Goal: Information Seeking & Learning: Learn about a topic

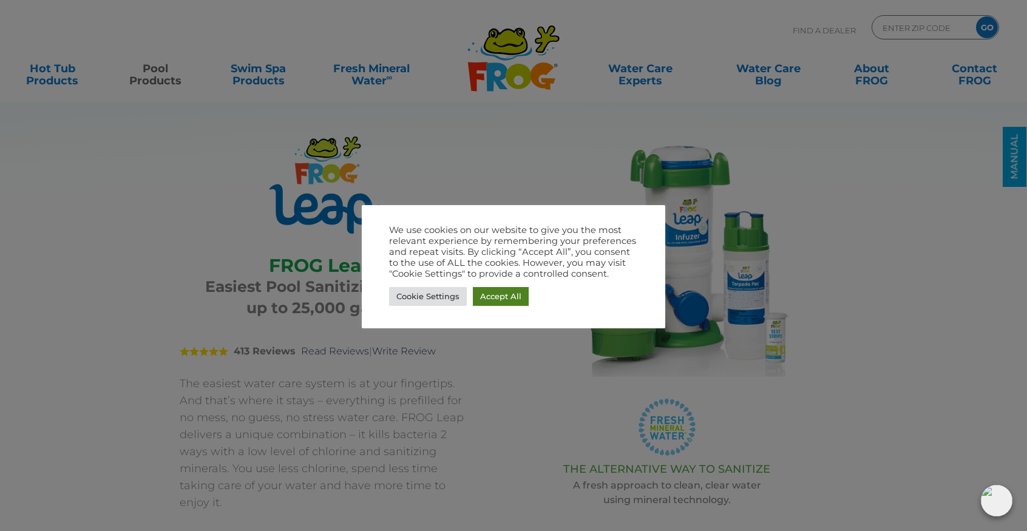
click at [500, 291] on link "Accept All" at bounding box center [501, 296] width 56 height 19
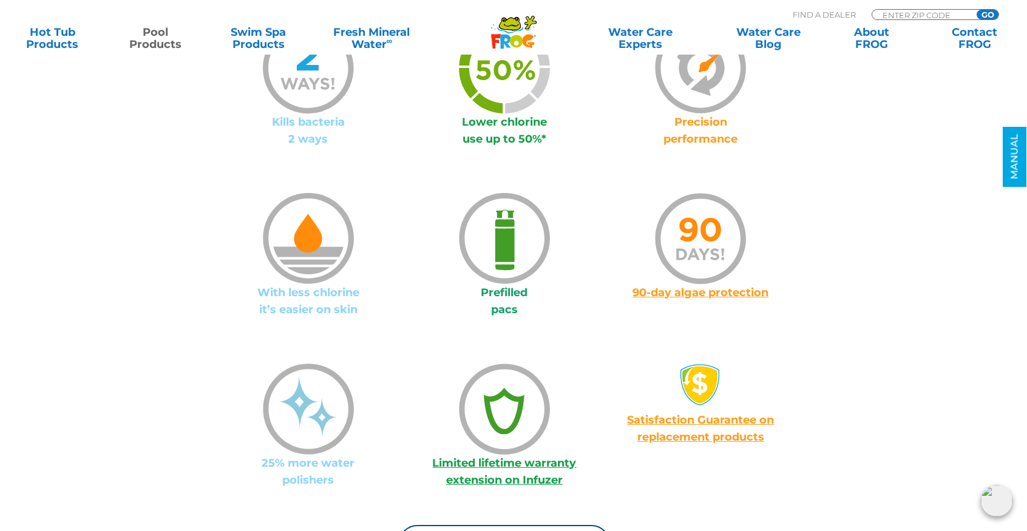
scroll to position [943, 0]
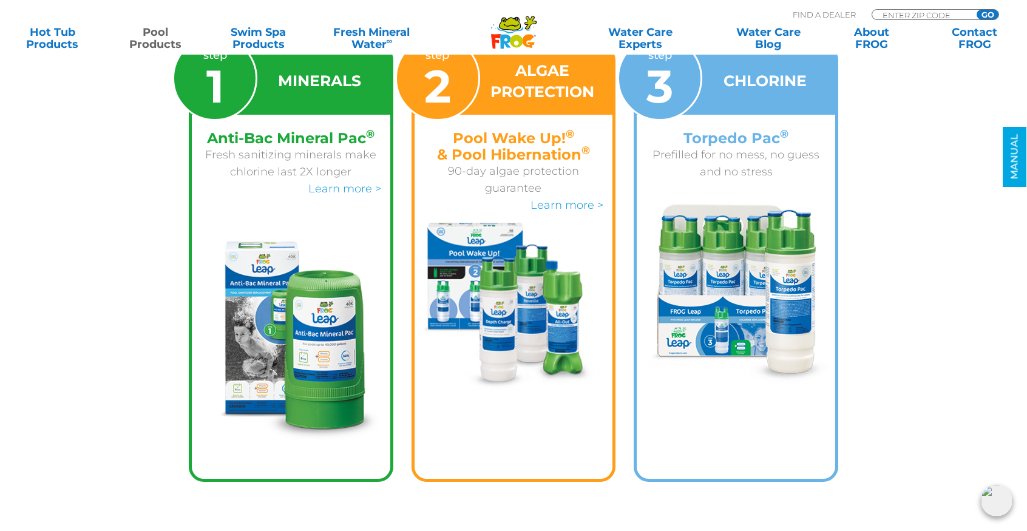
scroll to position [1993, 0]
click at [462, 254] on img at bounding box center [514, 307] width 198 height 168
click at [540, 199] on link "Learn more >" at bounding box center [566, 205] width 73 height 13
